Goal: Task Accomplishment & Management: Complete application form

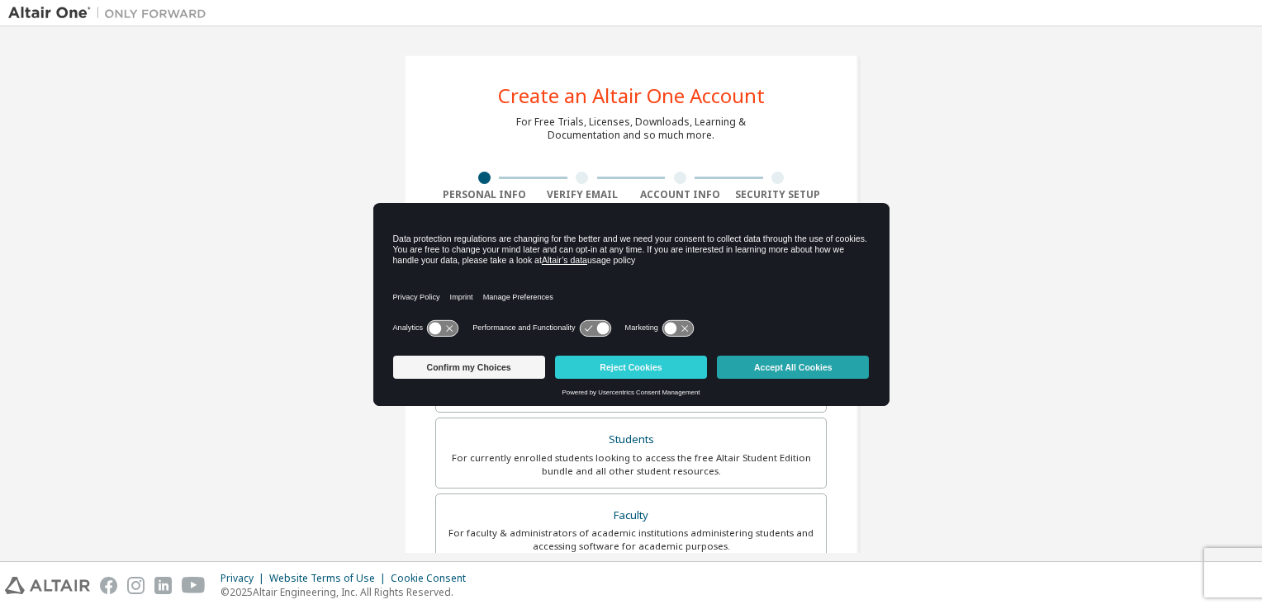
click at [766, 370] on button "Accept All Cookies" at bounding box center [793, 367] width 152 height 23
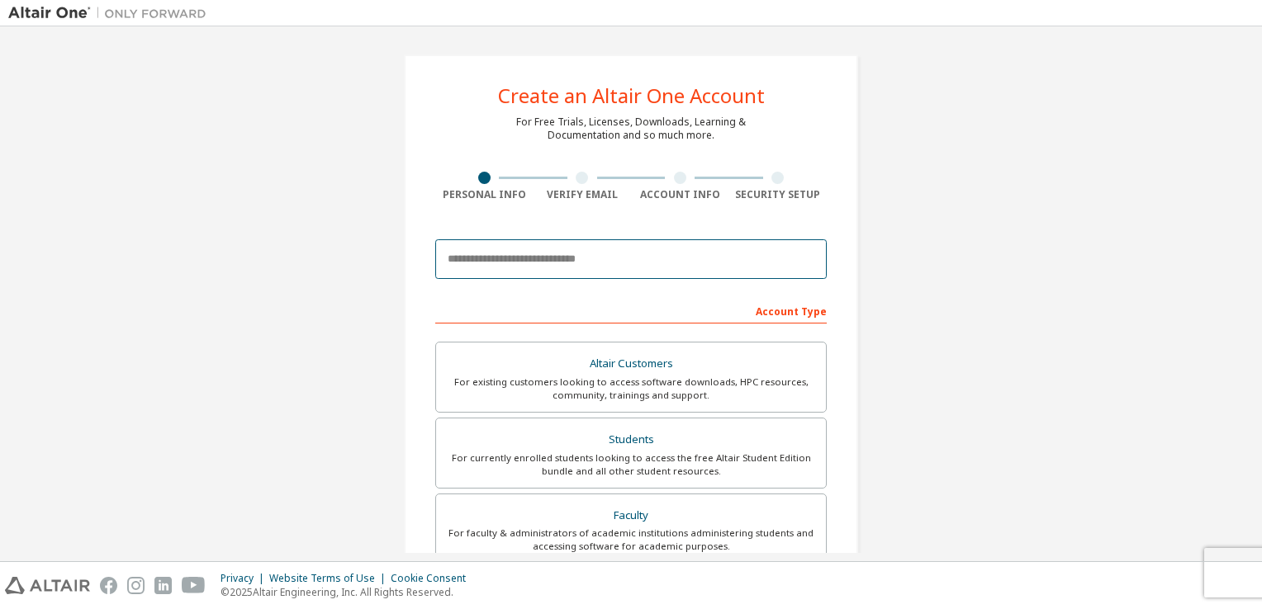
click at [519, 262] on input "email" at bounding box center [630, 259] width 391 height 40
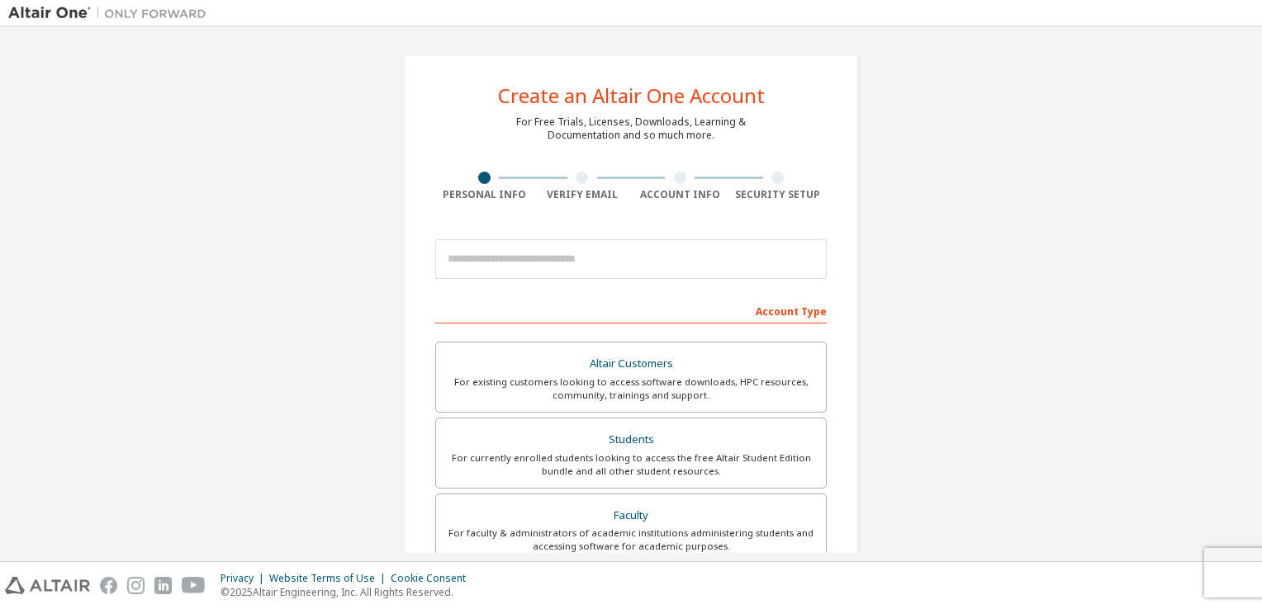
click at [354, 277] on div "Create an Altair One Account For Free Trials, Licenses, Downloads, Learning & D…" at bounding box center [630, 472] width 1245 height 874
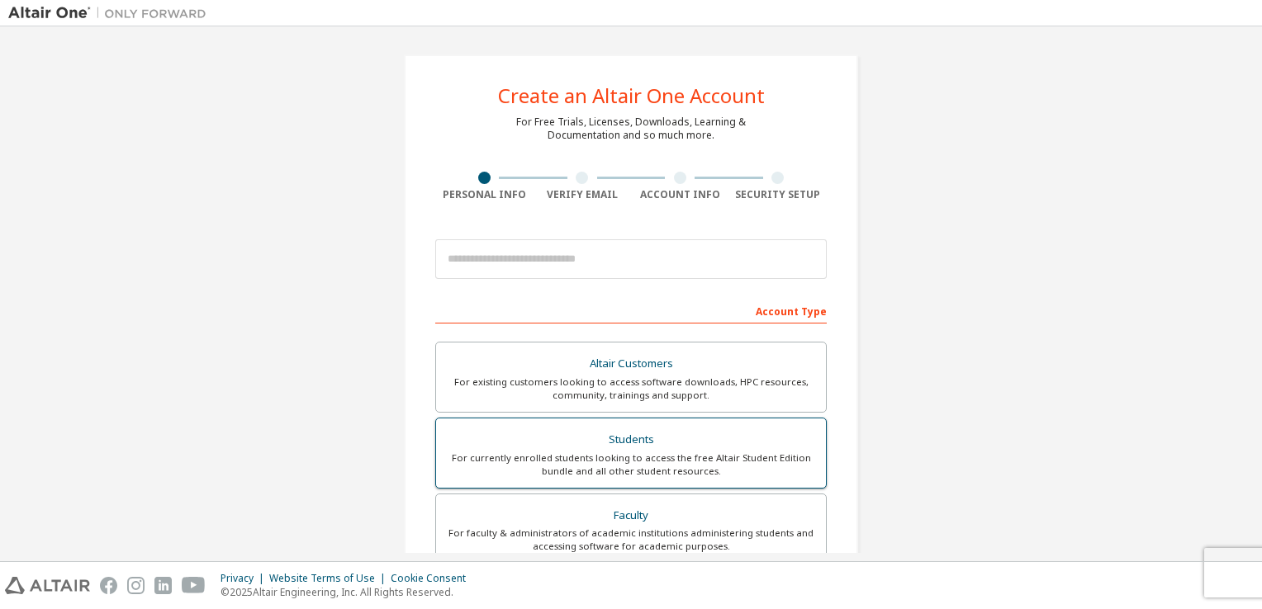
click at [673, 456] on div "For currently enrolled students looking to access the free Altair Student Editi…" at bounding box center [631, 465] width 370 height 26
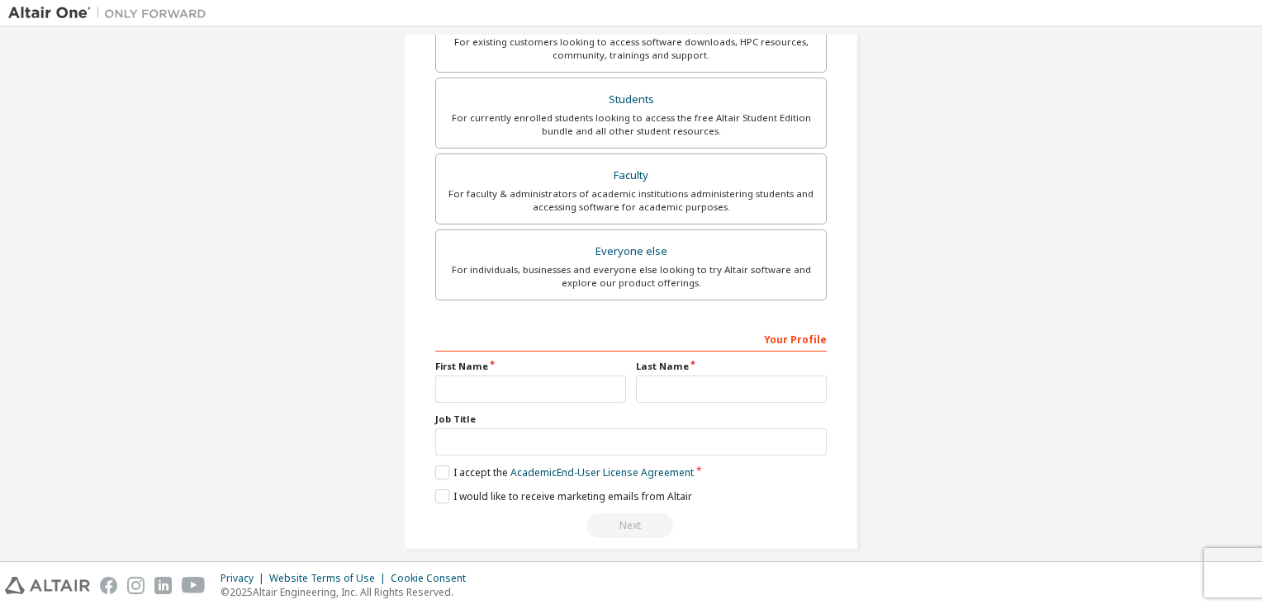
scroll to position [395, 0]
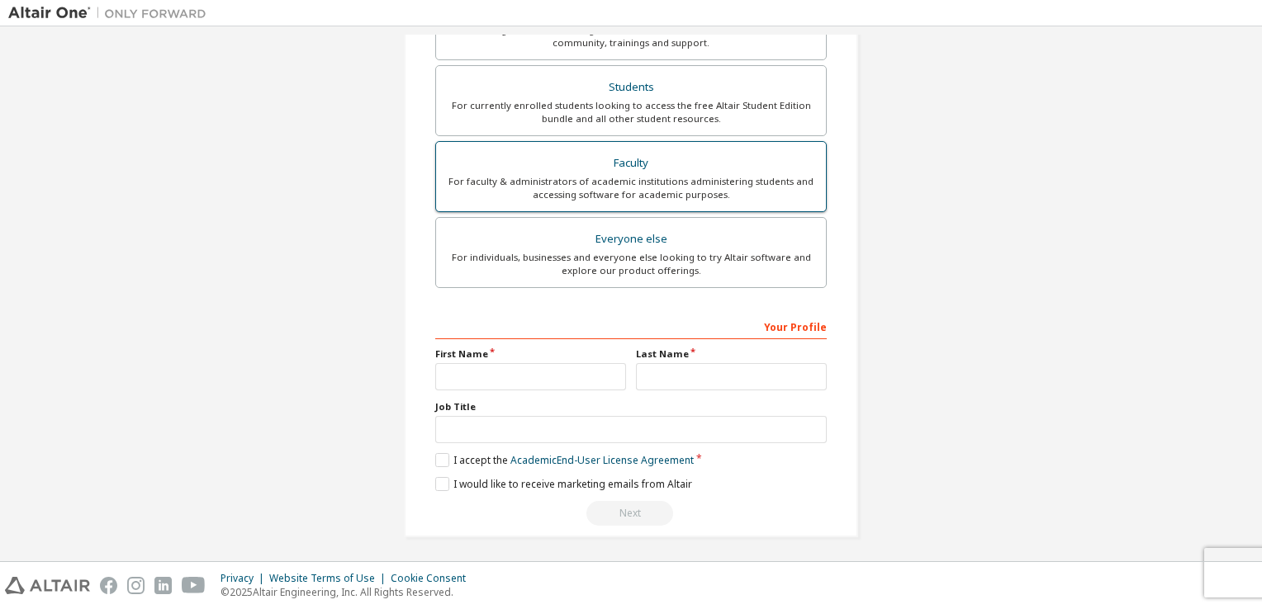
click at [585, 187] on div "For faculty & administrators of academic institutions administering students an…" at bounding box center [631, 188] width 370 height 26
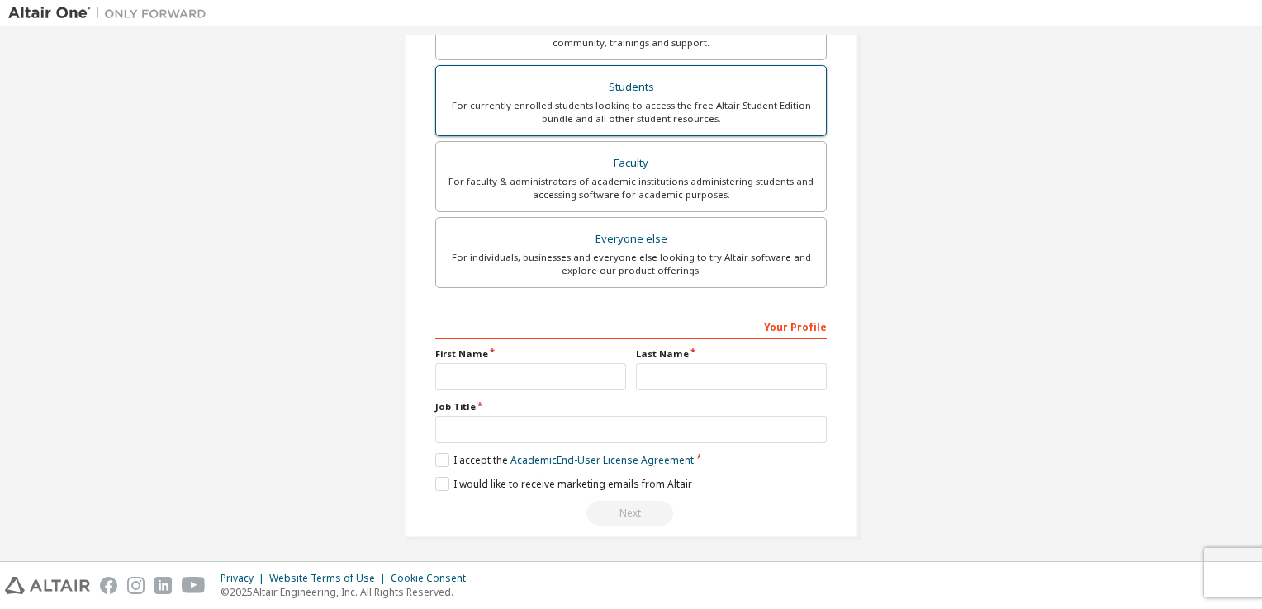
click at [632, 106] on div "For currently enrolled students looking to access the free Altair Student Editi…" at bounding box center [631, 112] width 370 height 26
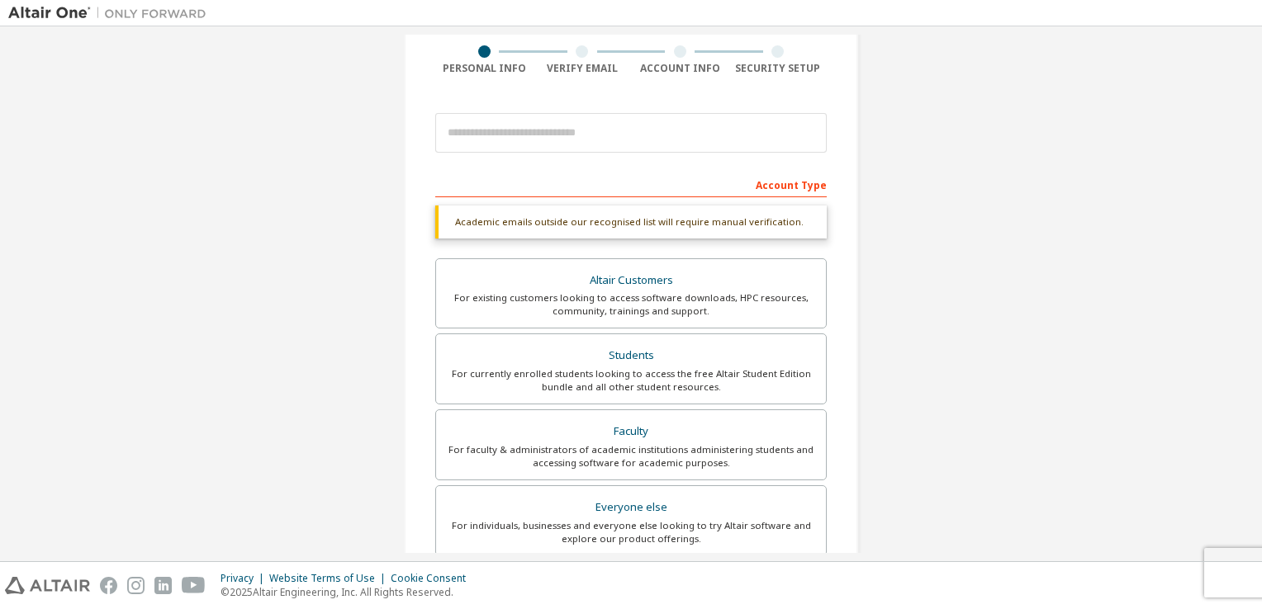
scroll to position [127, 0]
click at [794, 179] on div "Account Type" at bounding box center [630, 183] width 391 height 26
drag, startPoint x: 568, startPoint y: 183, endPoint x: 552, endPoint y: 123, distance: 62.5
click at [552, 123] on form "This is a federated email. No need to register a new account. You should be abl…" at bounding box center [630, 448] width 391 height 689
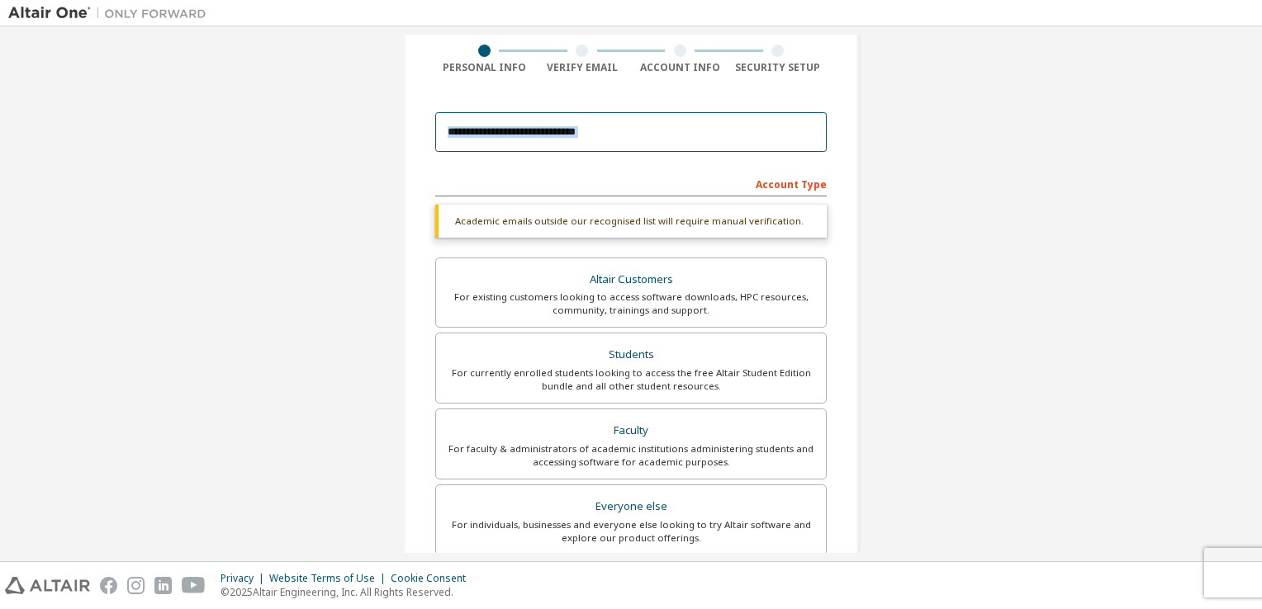
click at [552, 123] on input "email" at bounding box center [630, 132] width 391 height 40
